Goal: Find specific page/section: Find specific page/section

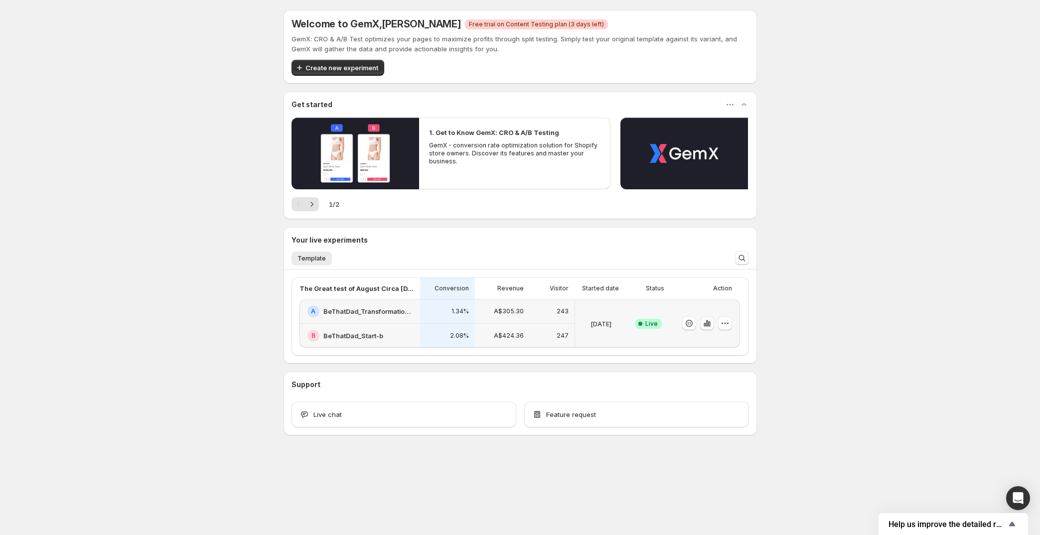
click at [707, 321] on icon "button" at bounding box center [707, 323] width 10 height 10
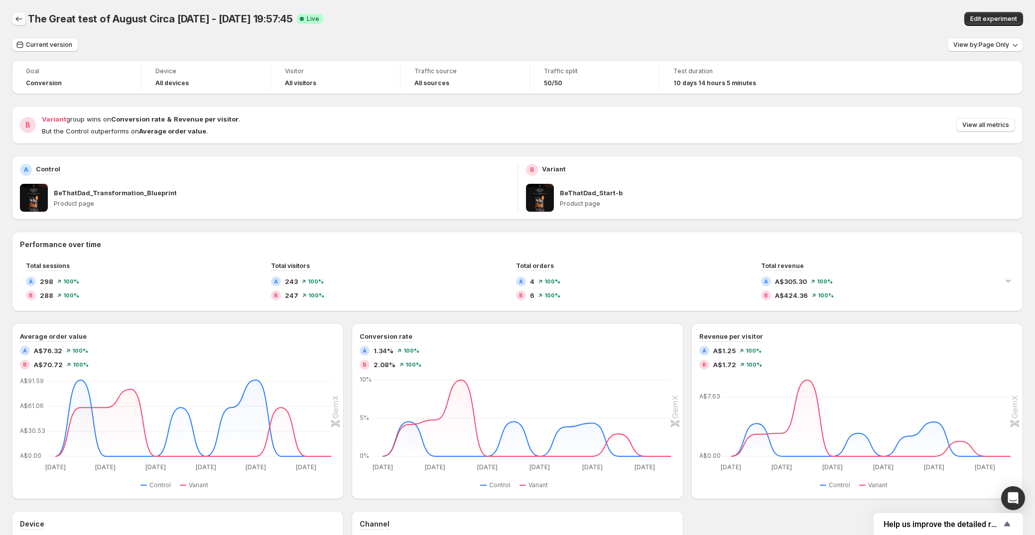
click at [14, 20] on icon "Back" at bounding box center [19, 19] width 10 height 10
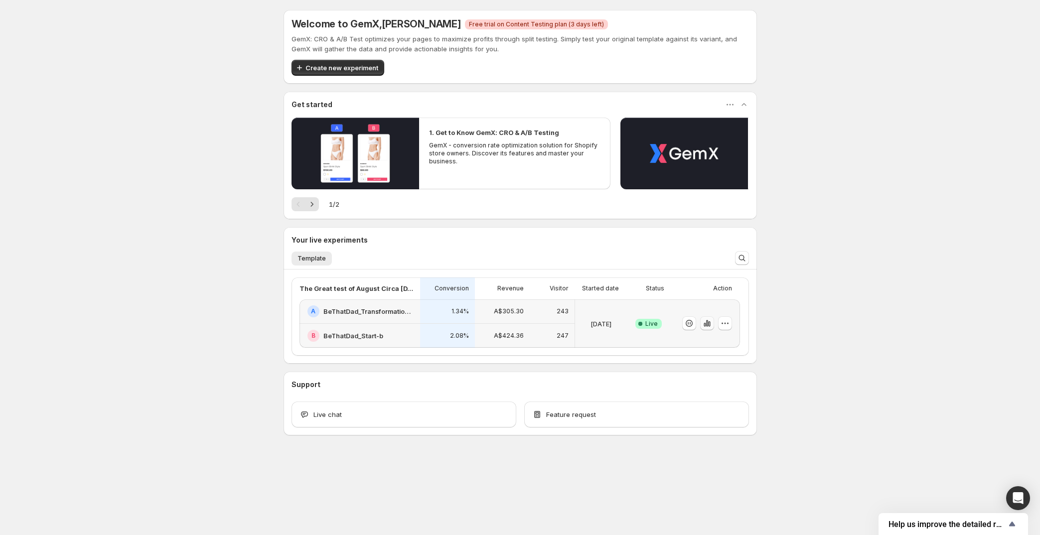
click at [709, 323] on icon "button" at bounding box center [709, 323] width 2 height 5
